Goal: Task Accomplishment & Management: Manage account settings

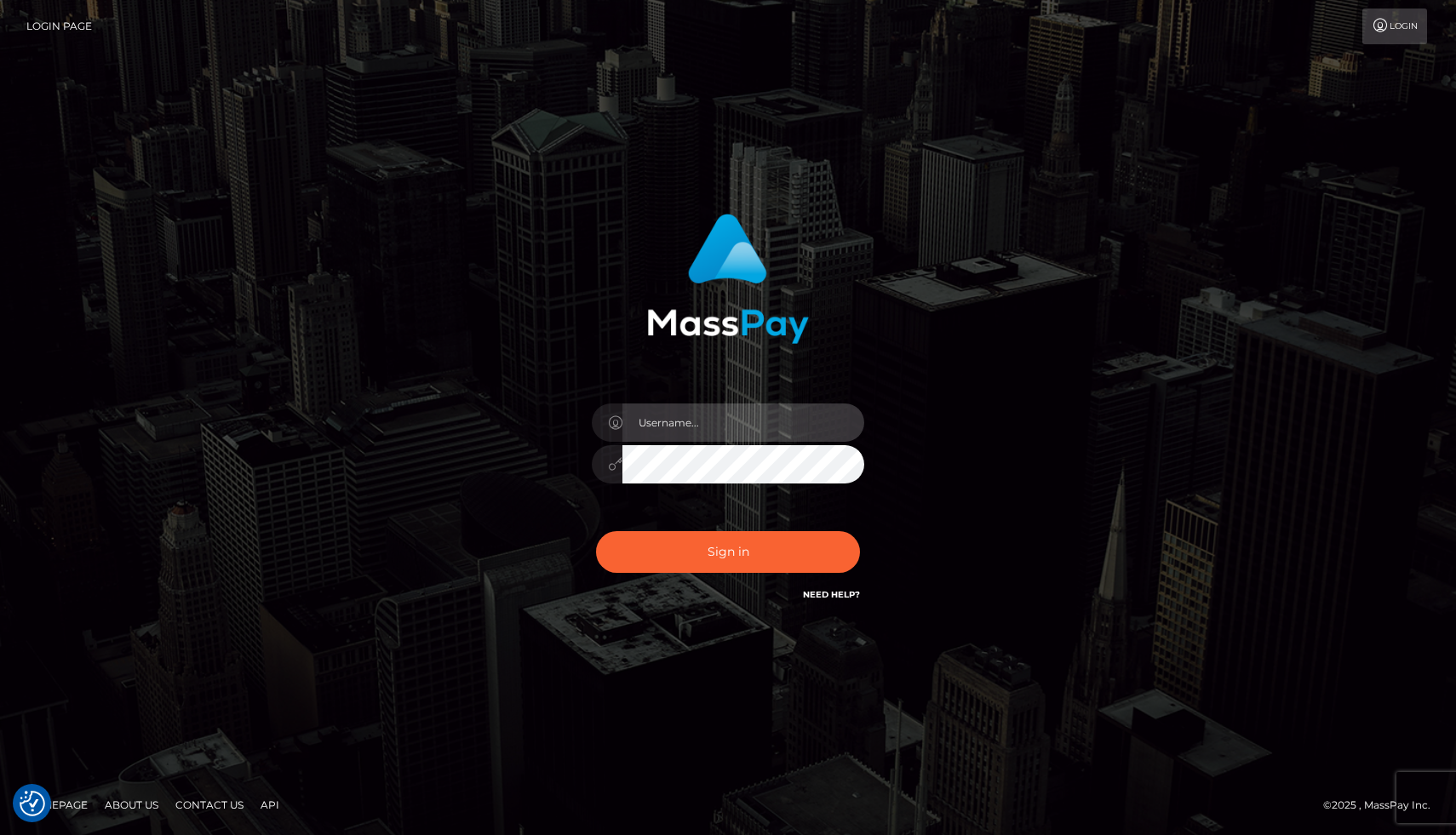
type input "joel.whop"
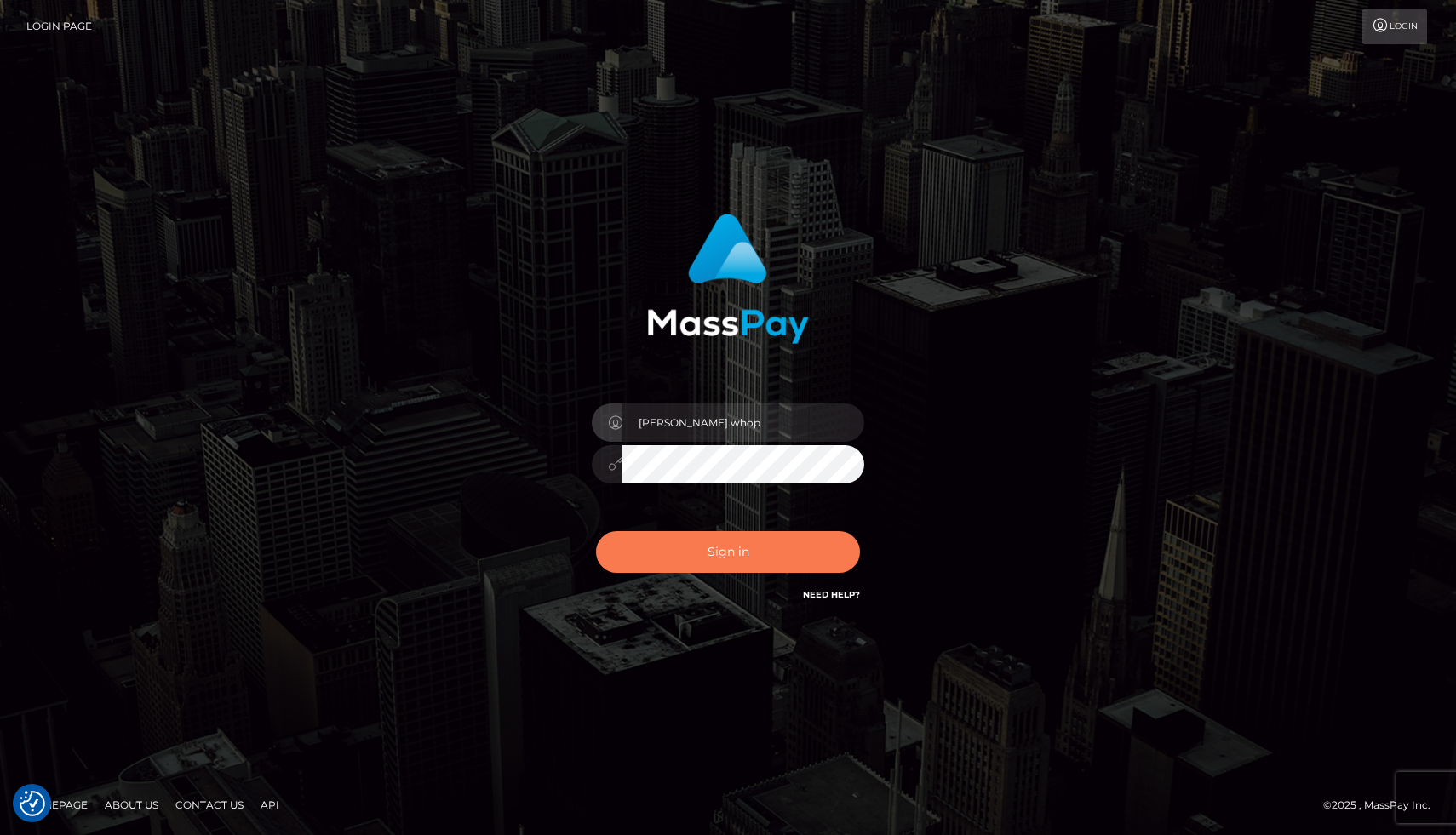
click at [741, 560] on button "Sign in" at bounding box center [728, 553] width 264 height 42
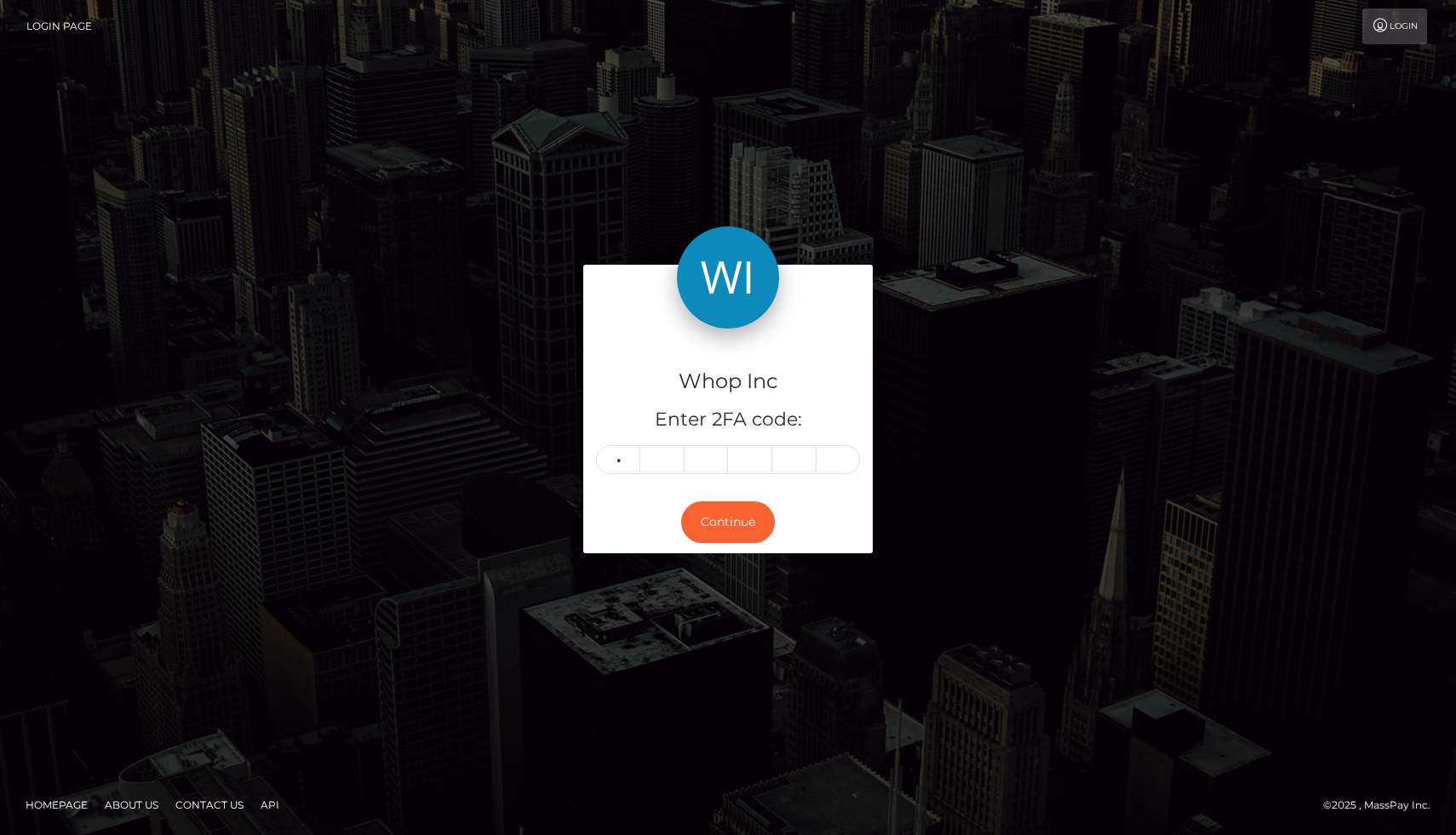
type input "6"
type input "1"
type input "4"
type input "1"
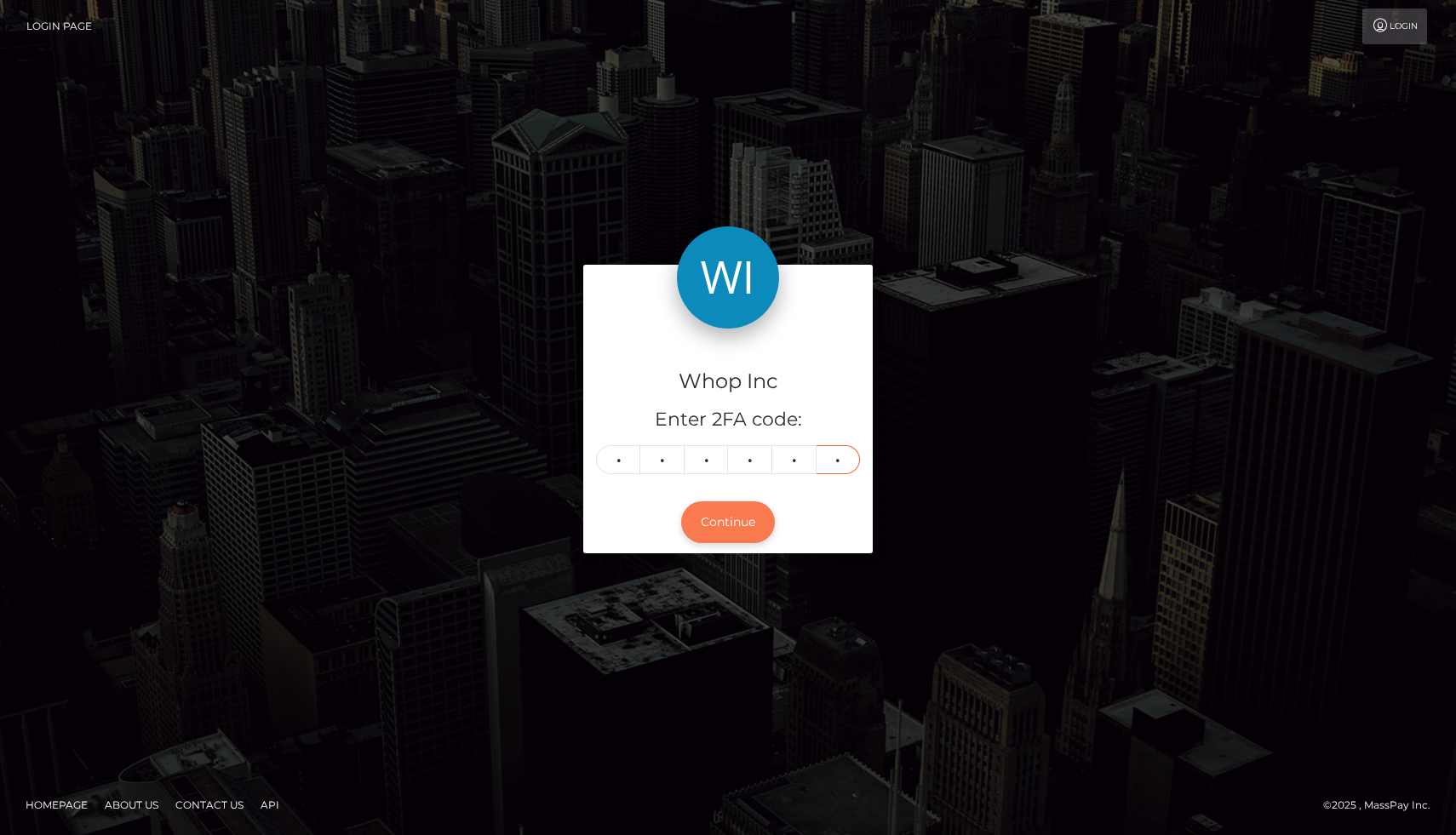
type input "1"
click at [735, 519] on button "Continue" at bounding box center [728, 523] width 94 height 42
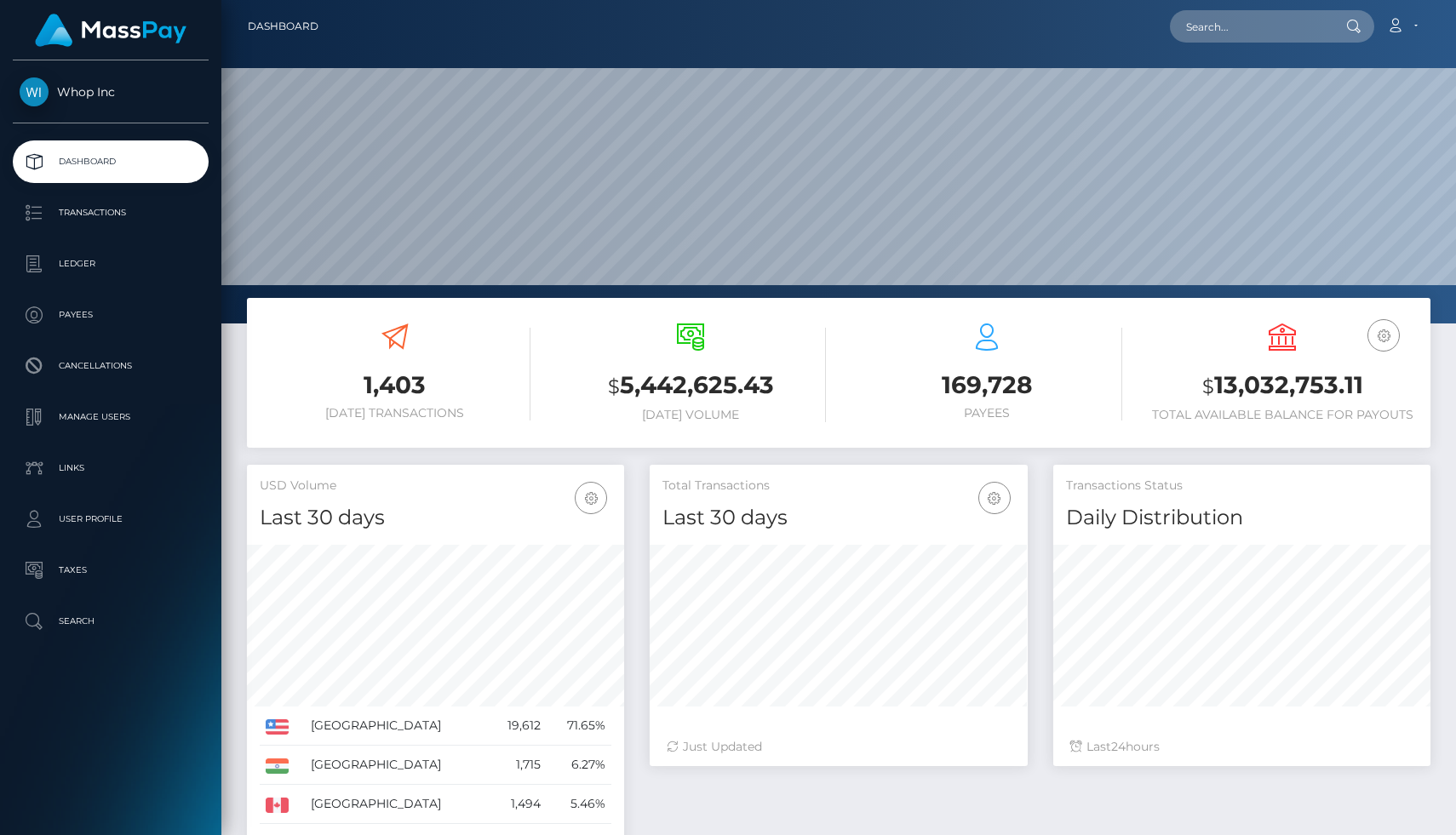
scroll to position [302, 377]
click at [111, 427] on p "Manage Users" at bounding box center [110, 417] width 182 height 25
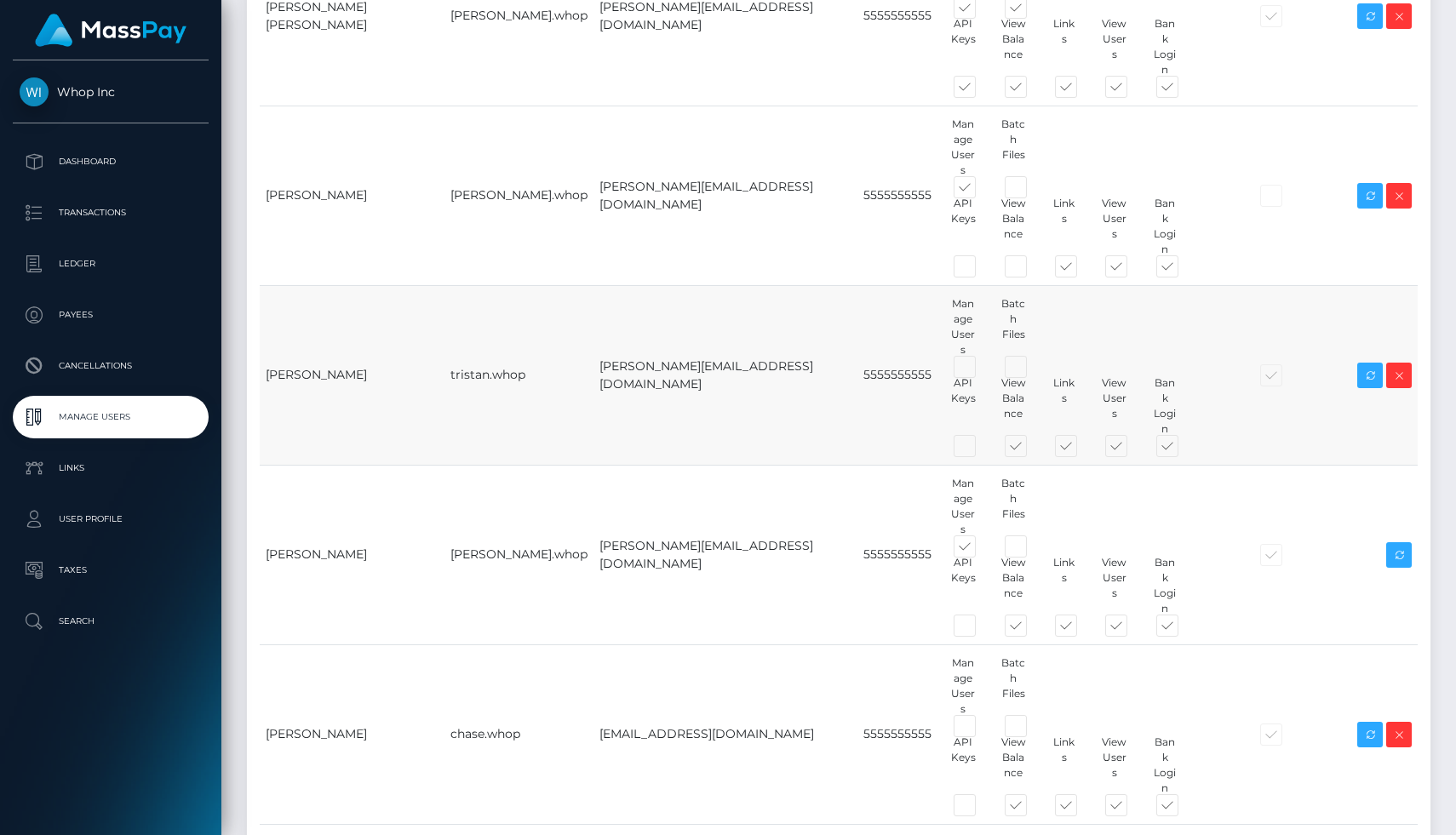
scroll to position [311, 0]
